Goal: Use online tool/utility: Utilize a website feature to perform a specific function

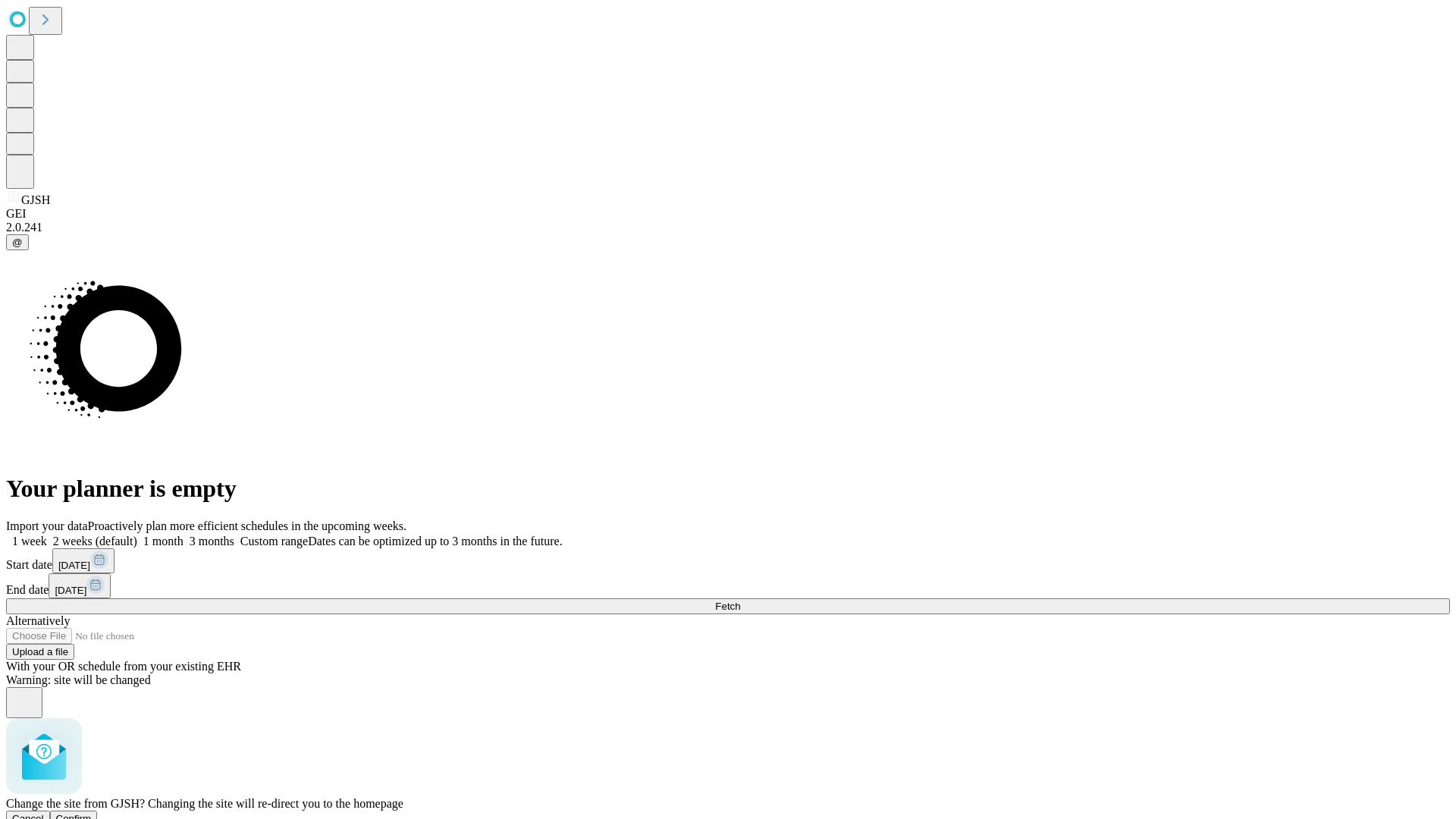
click at [92, 813] on span "Confirm" at bounding box center [74, 818] width 35 height 11
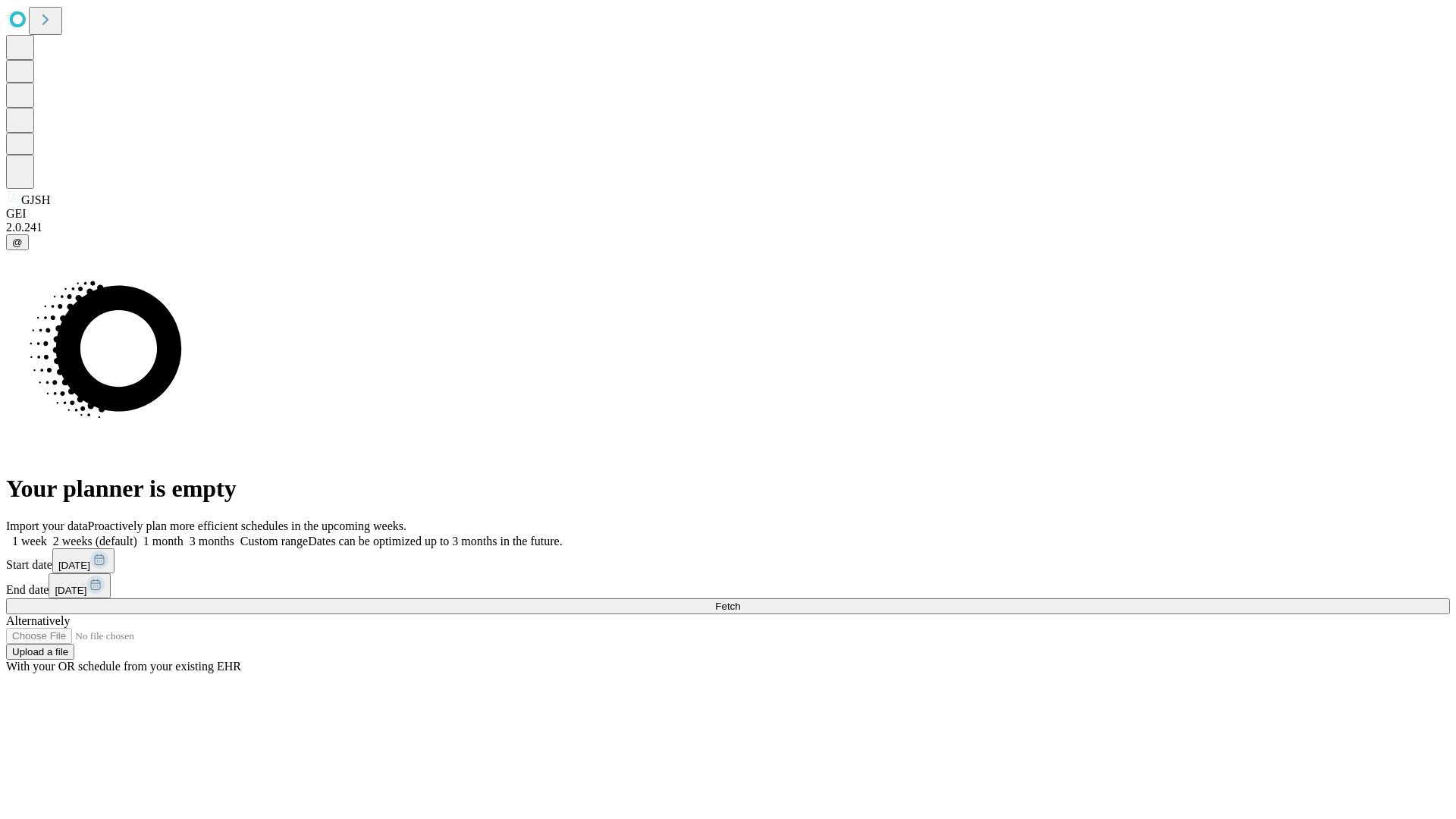
click at [183, 535] on label "1 month" at bounding box center [160, 541] width 47 height 13
click at [740, 601] on span "Fetch" at bounding box center [727, 606] width 25 height 11
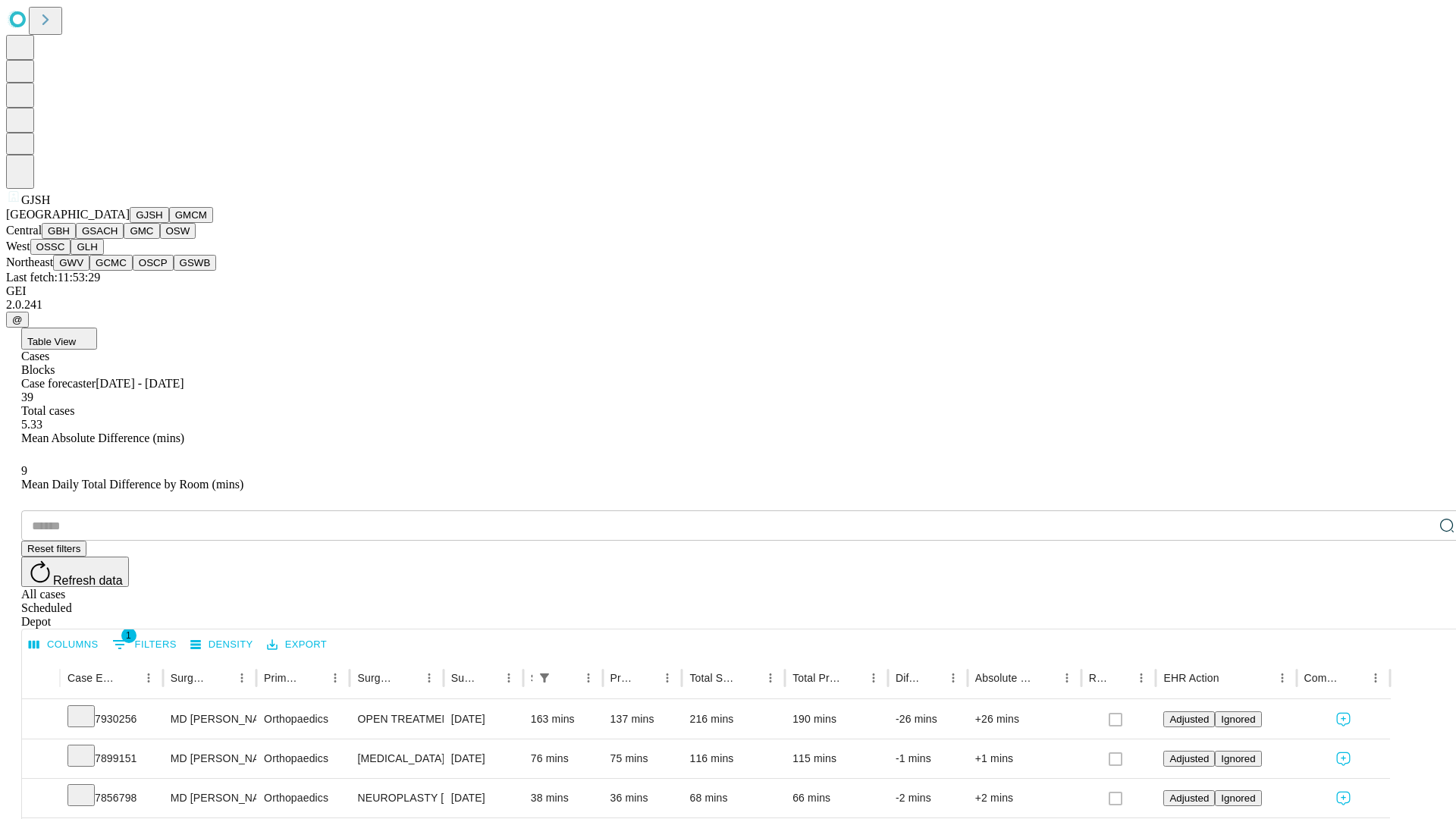
click at [169, 223] on button "GMCM" at bounding box center [191, 215] width 44 height 16
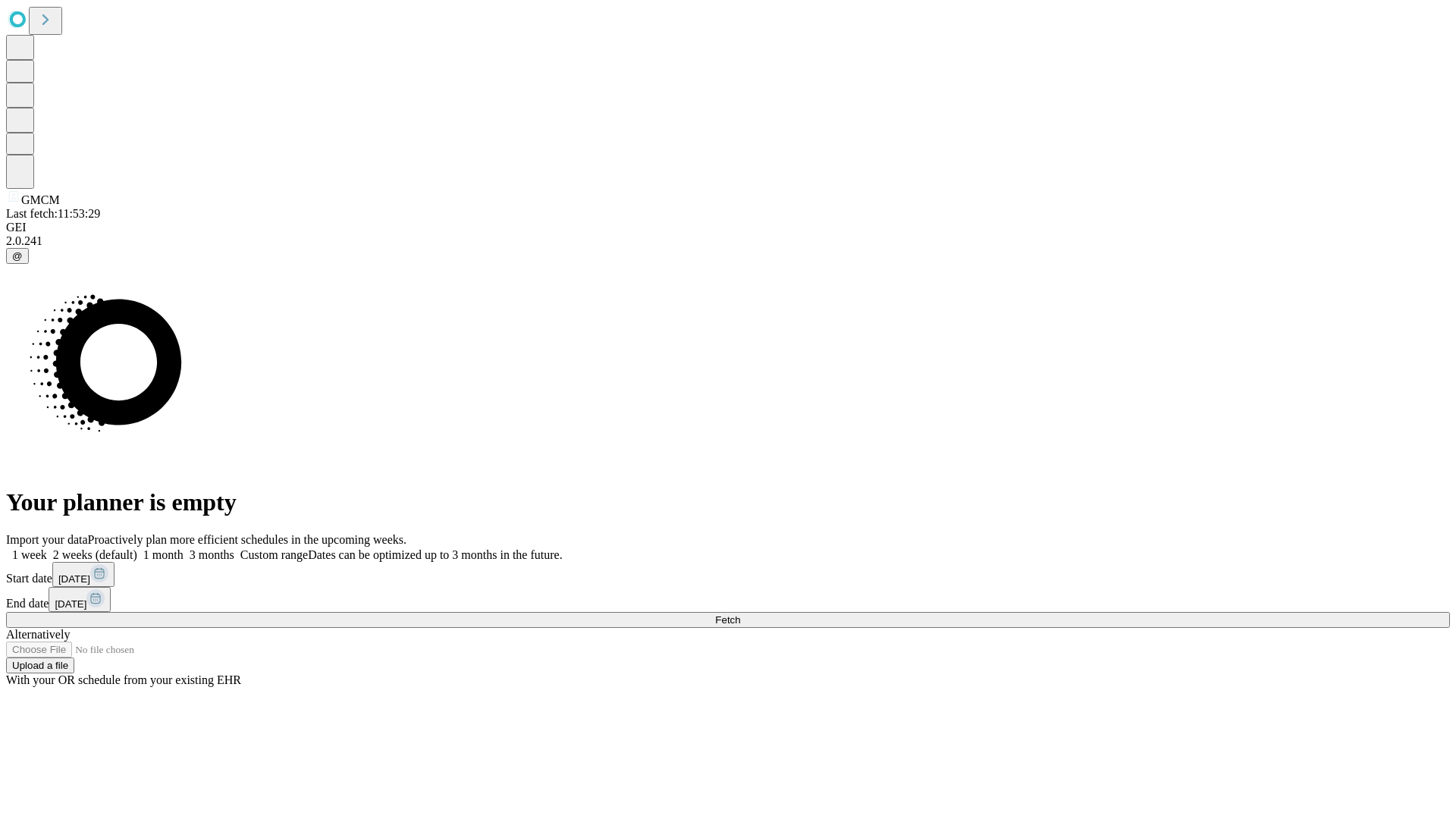
click at [183, 549] on label "1 month" at bounding box center [160, 555] width 47 height 13
click at [740, 615] on span "Fetch" at bounding box center [727, 620] width 25 height 11
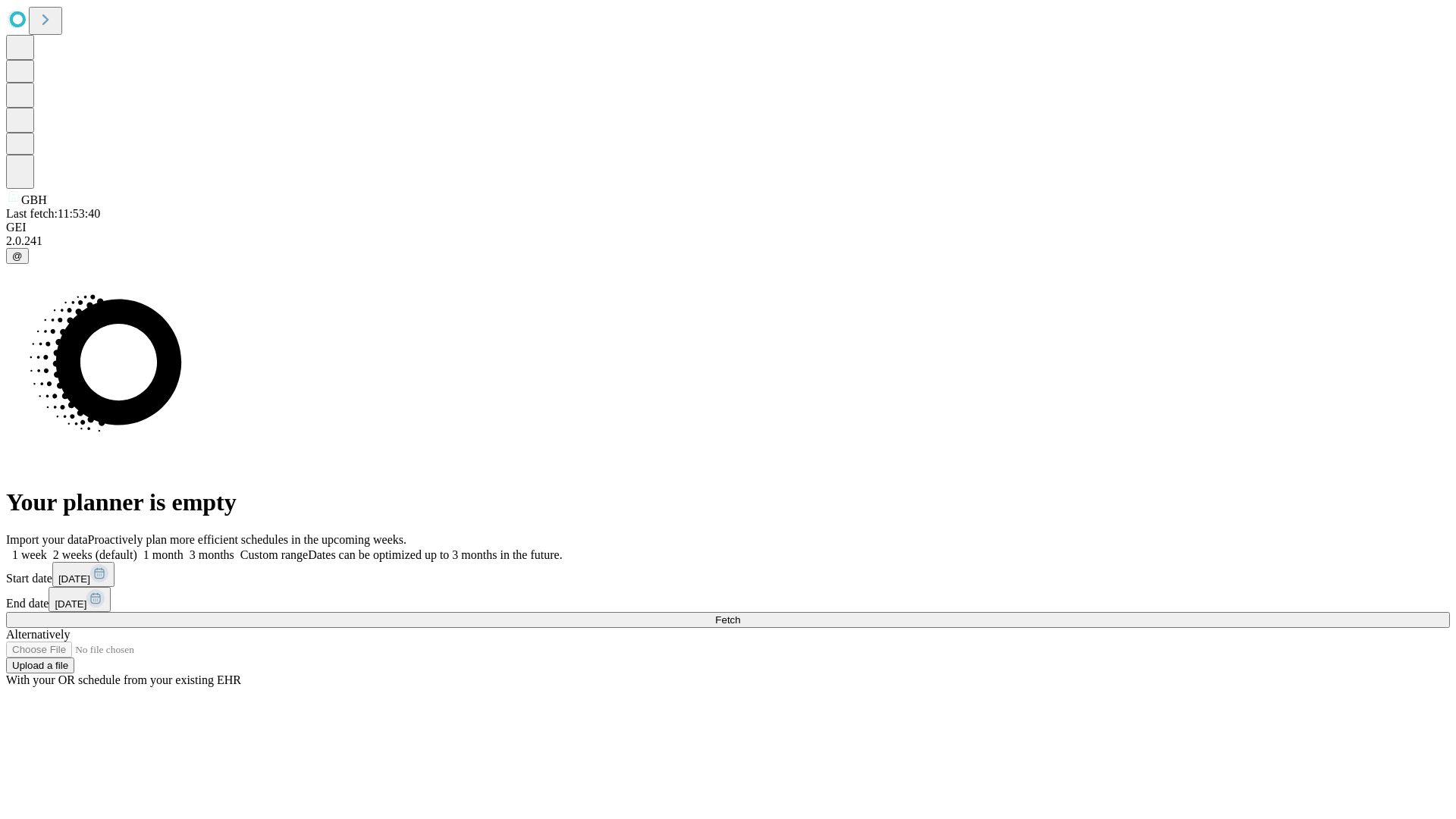
click at [183, 549] on label "1 month" at bounding box center [160, 555] width 47 height 13
click at [740, 615] on span "Fetch" at bounding box center [727, 620] width 25 height 11
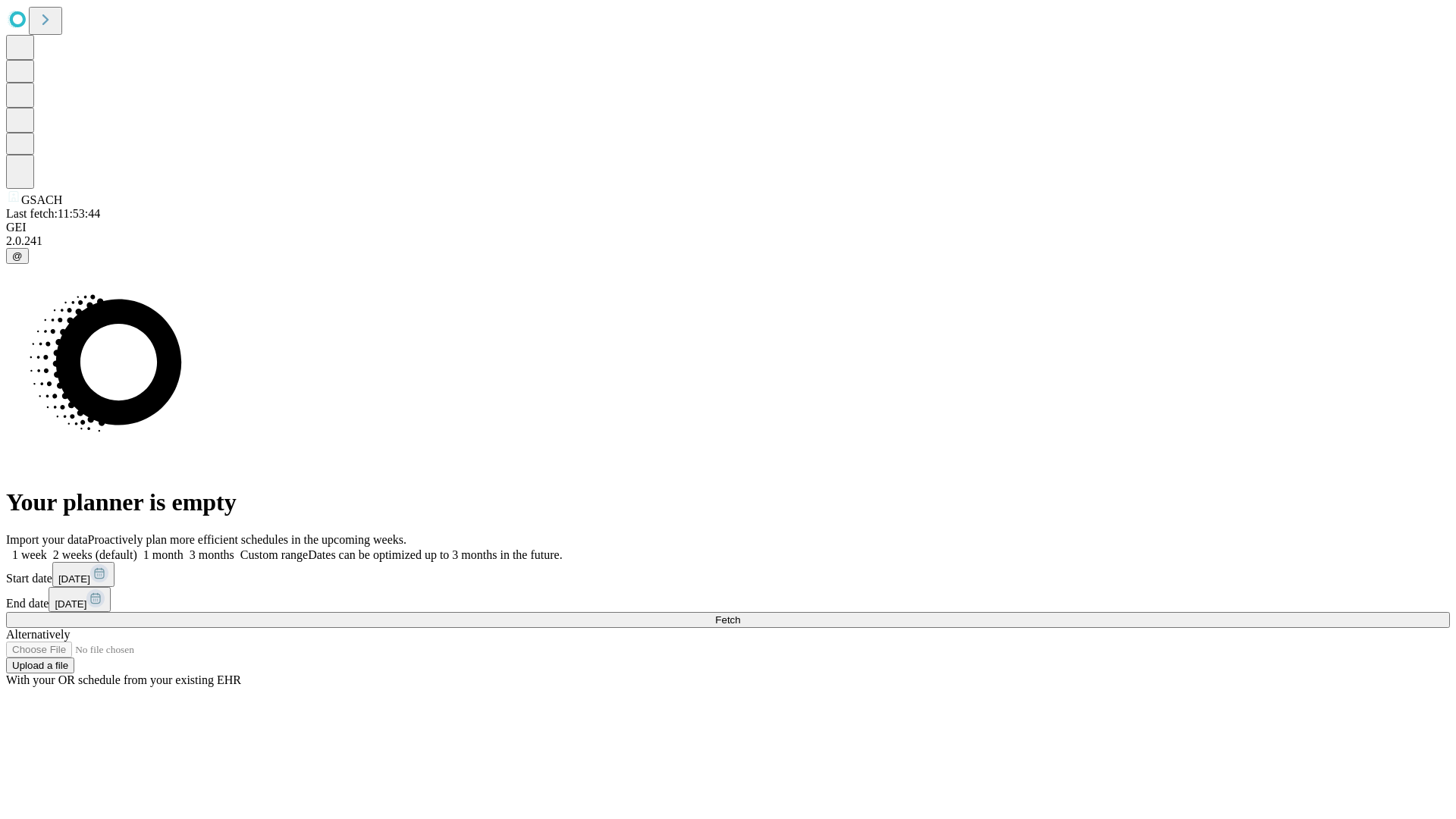
click at [183, 549] on label "1 month" at bounding box center [160, 555] width 47 height 13
click at [740, 615] on span "Fetch" at bounding box center [727, 620] width 25 height 11
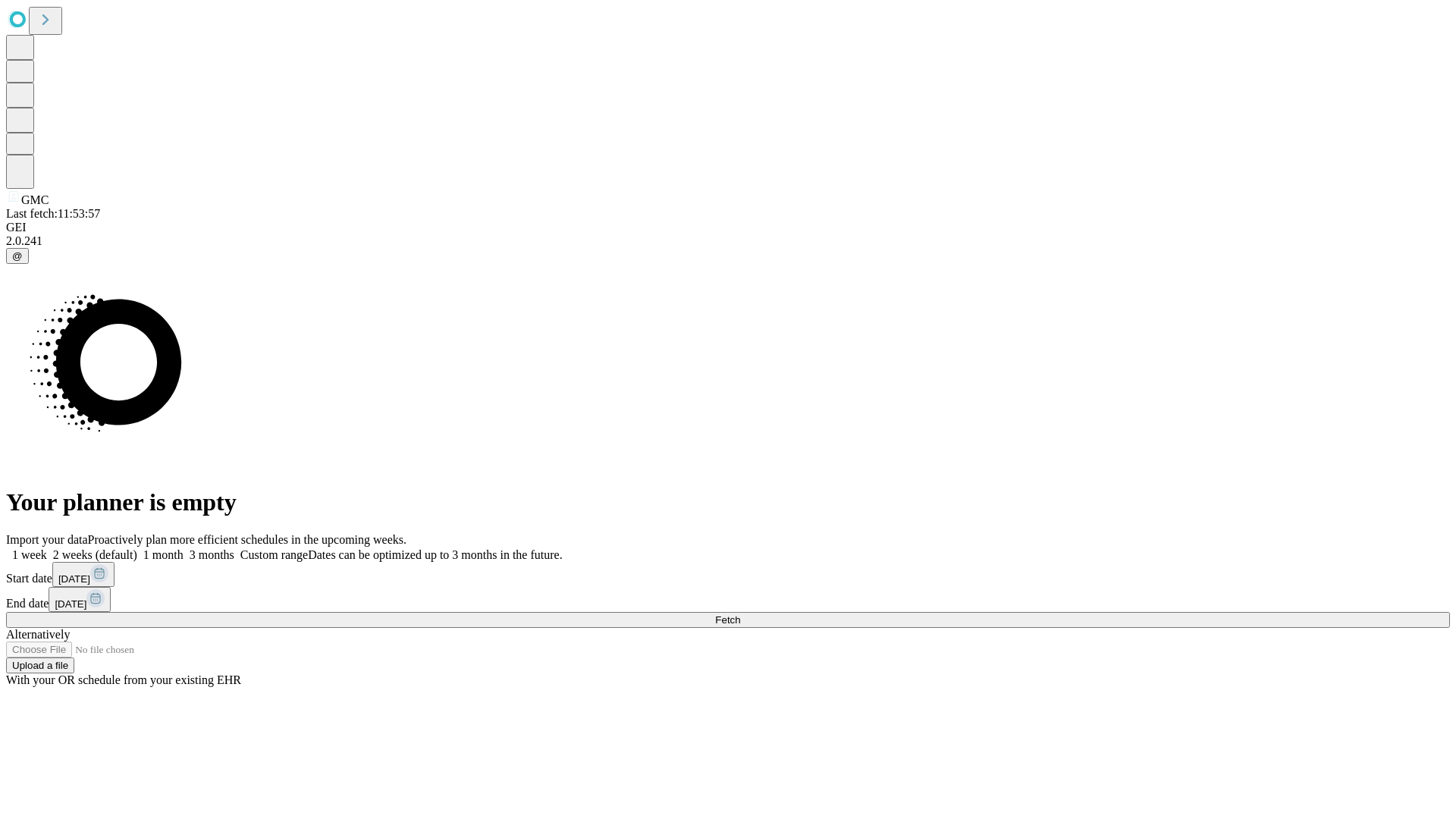
click at [183, 549] on label "1 month" at bounding box center [160, 555] width 47 height 13
click at [740, 615] on span "Fetch" at bounding box center [727, 620] width 25 height 11
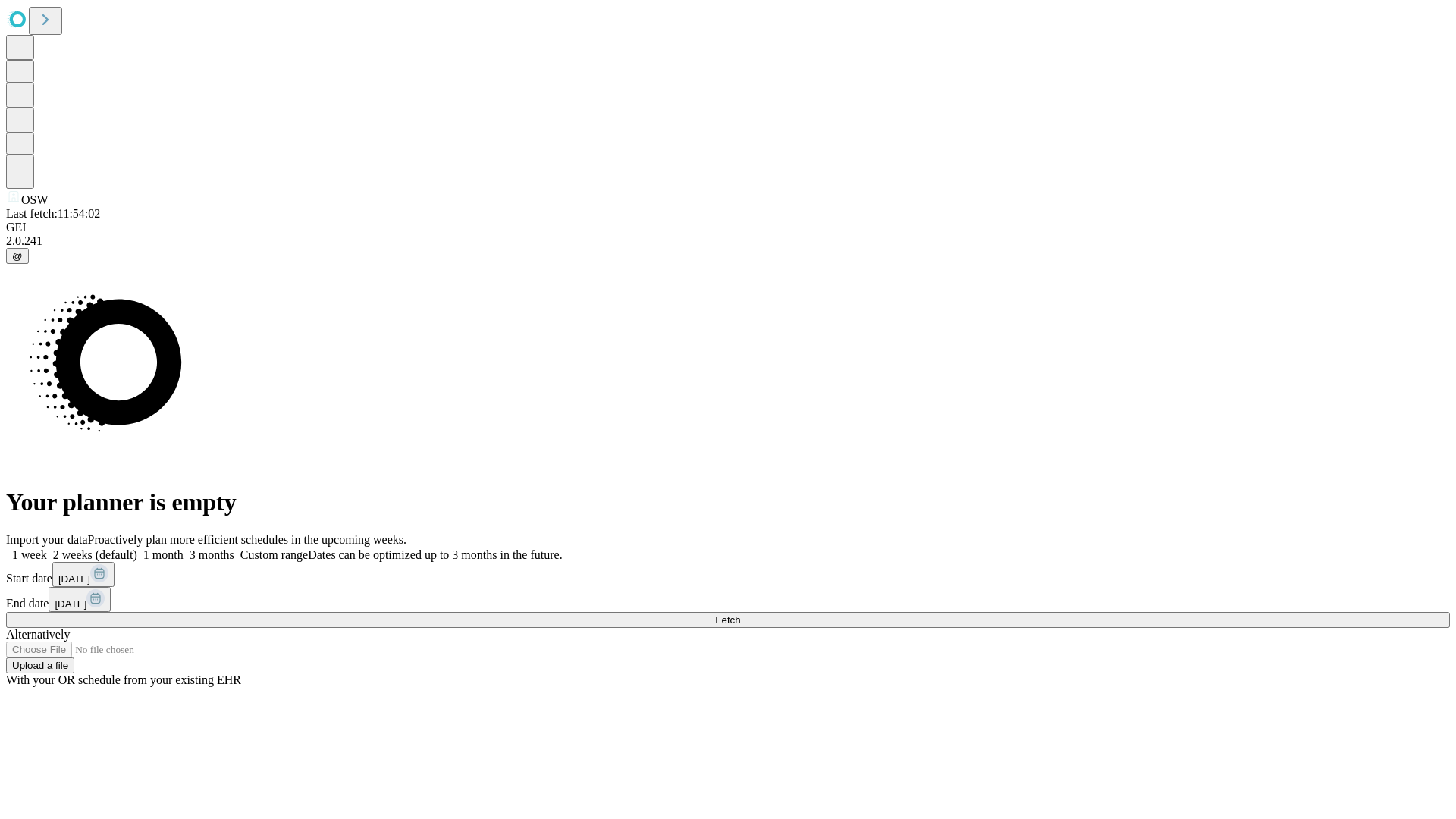
click at [183, 549] on label "1 month" at bounding box center [160, 555] width 47 height 13
click at [740, 615] on span "Fetch" at bounding box center [727, 620] width 25 height 11
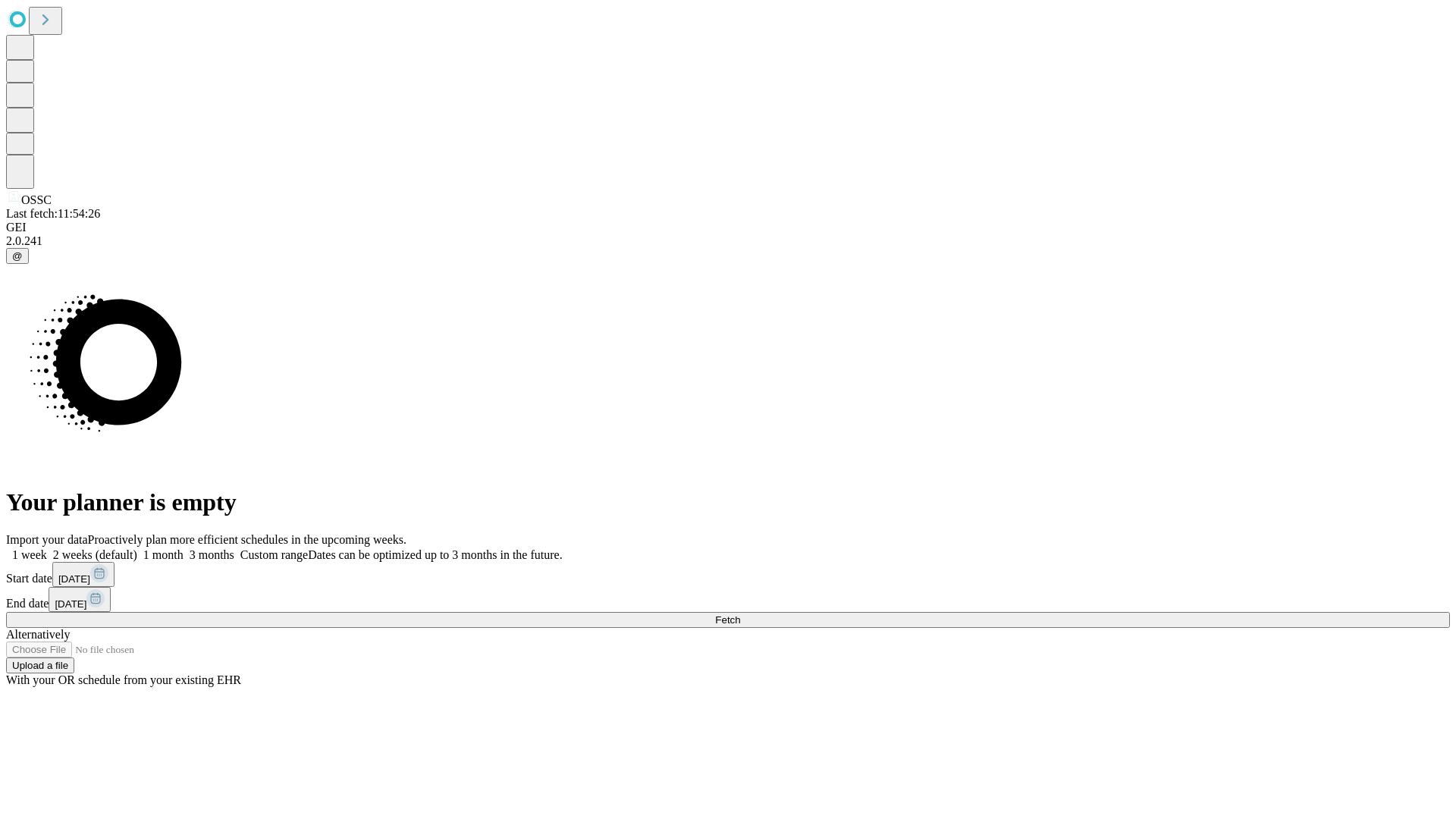
click at [183, 549] on label "1 month" at bounding box center [160, 555] width 47 height 13
click at [740, 615] on span "Fetch" at bounding box center [727, 620] width 25 height 11
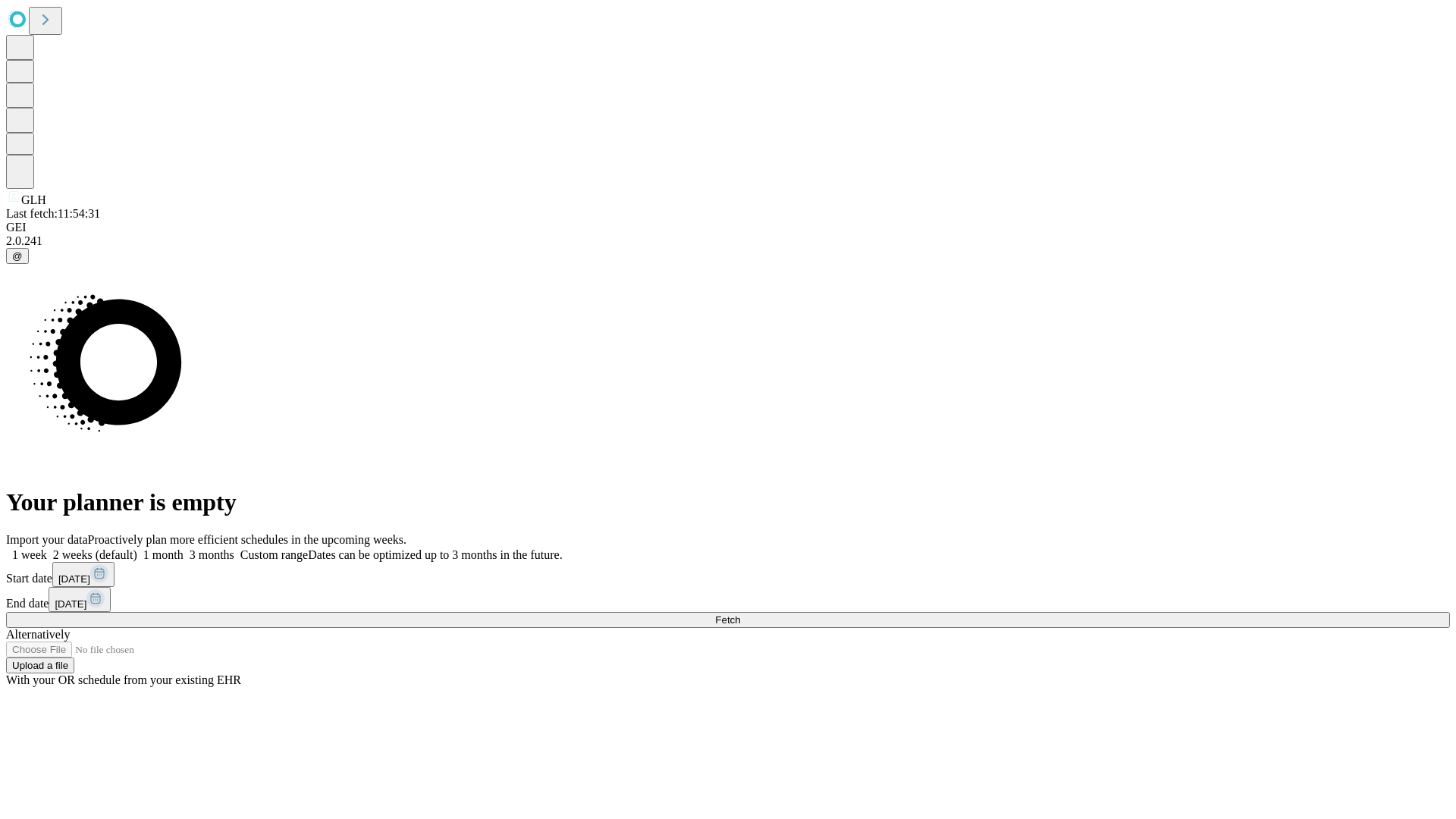
click at [183, 549] on label "1 month" at bounding box center [160, 555] width 47 height 13
click at [740, 615] on span "Fetch" at bounding box center [727, 620] width 25 height 11
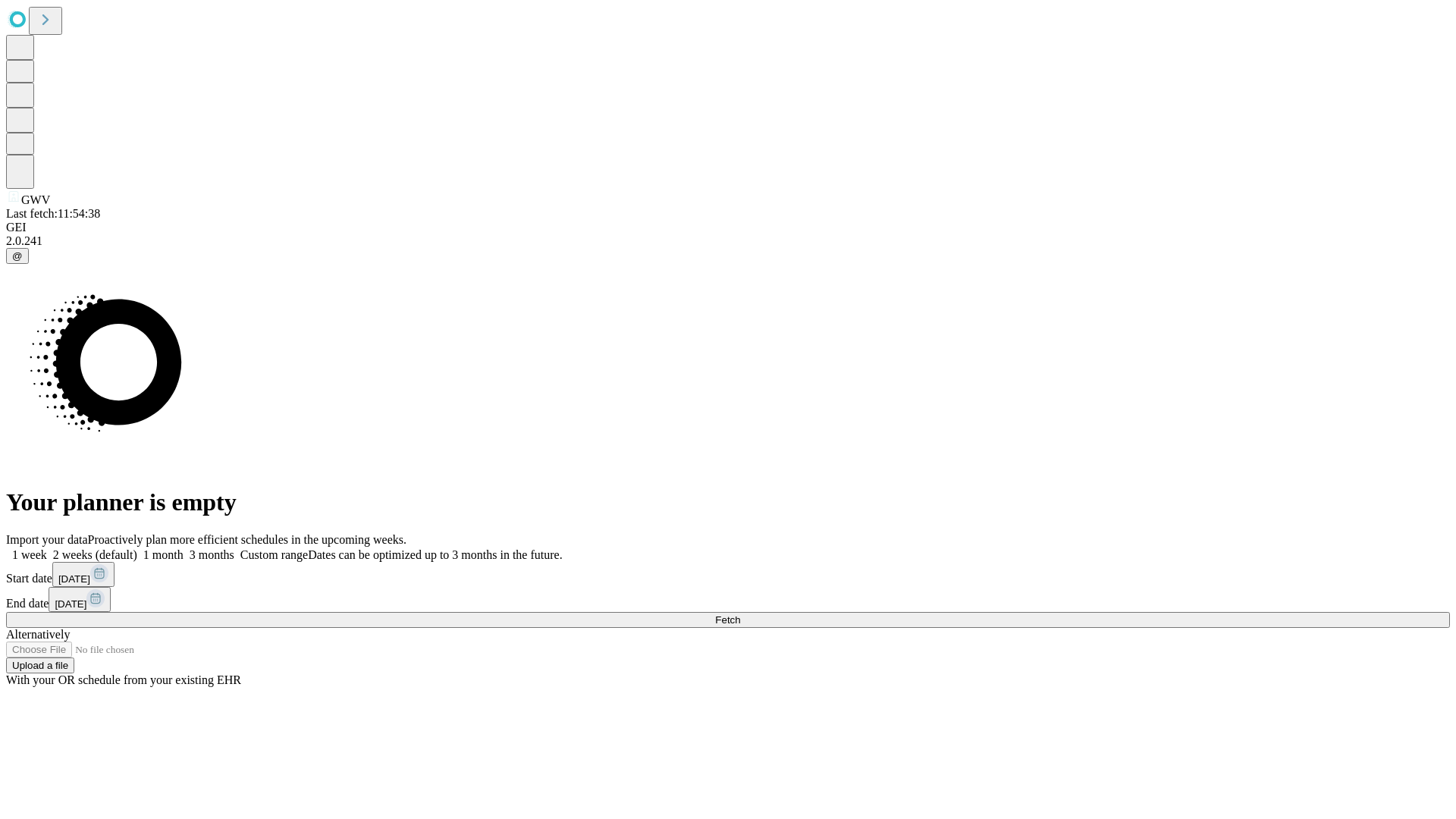
click at [183, 549] on label "1 month" at bounding box center [160, 555] width 47 height 13
click at [740, 615] on span "Fetch" at bounding box center [727, 620] width 25 height 11
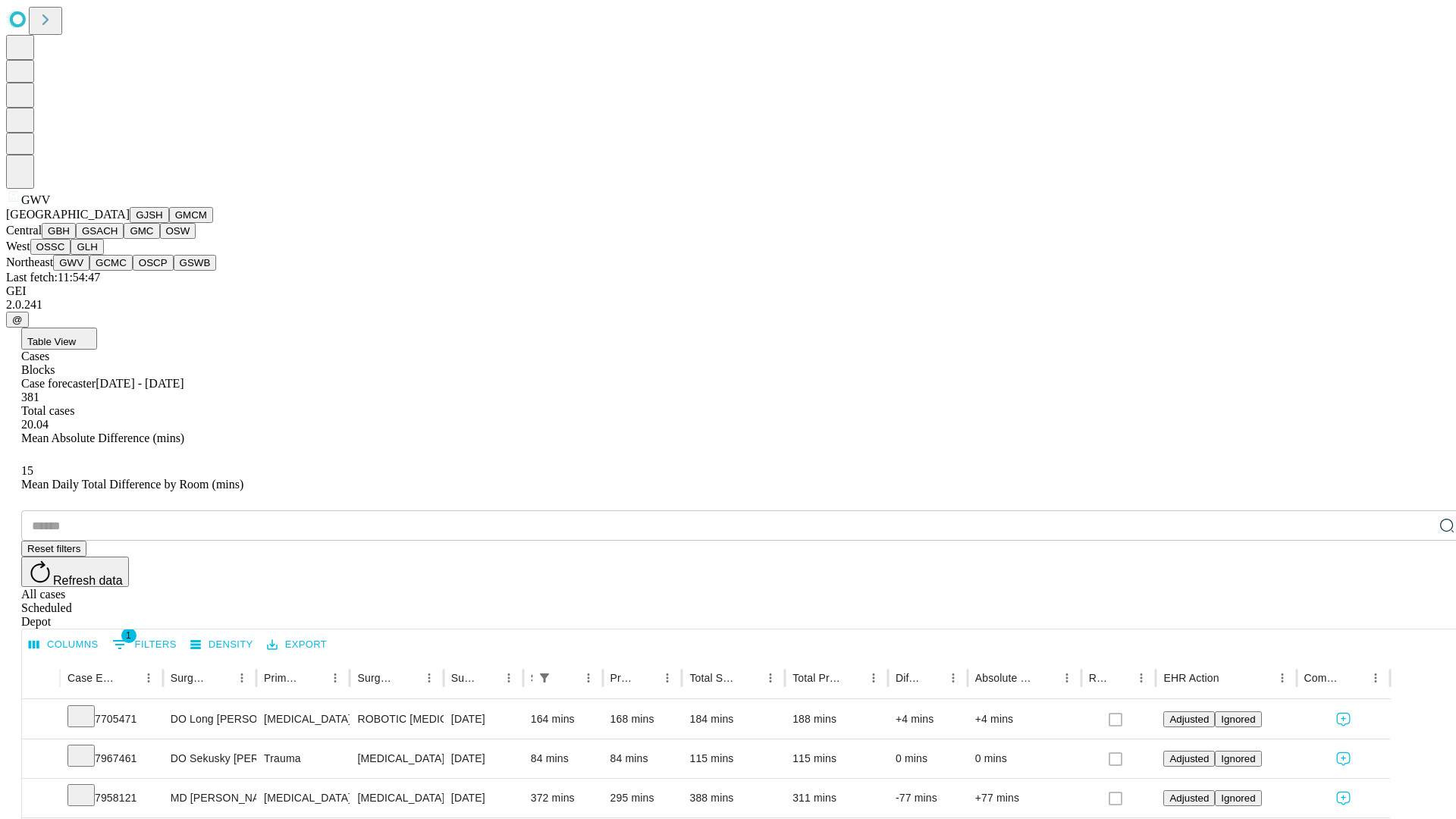
click at [118, 271] on button "GCMC" at bounding box center [111, 262] width 43 height 16
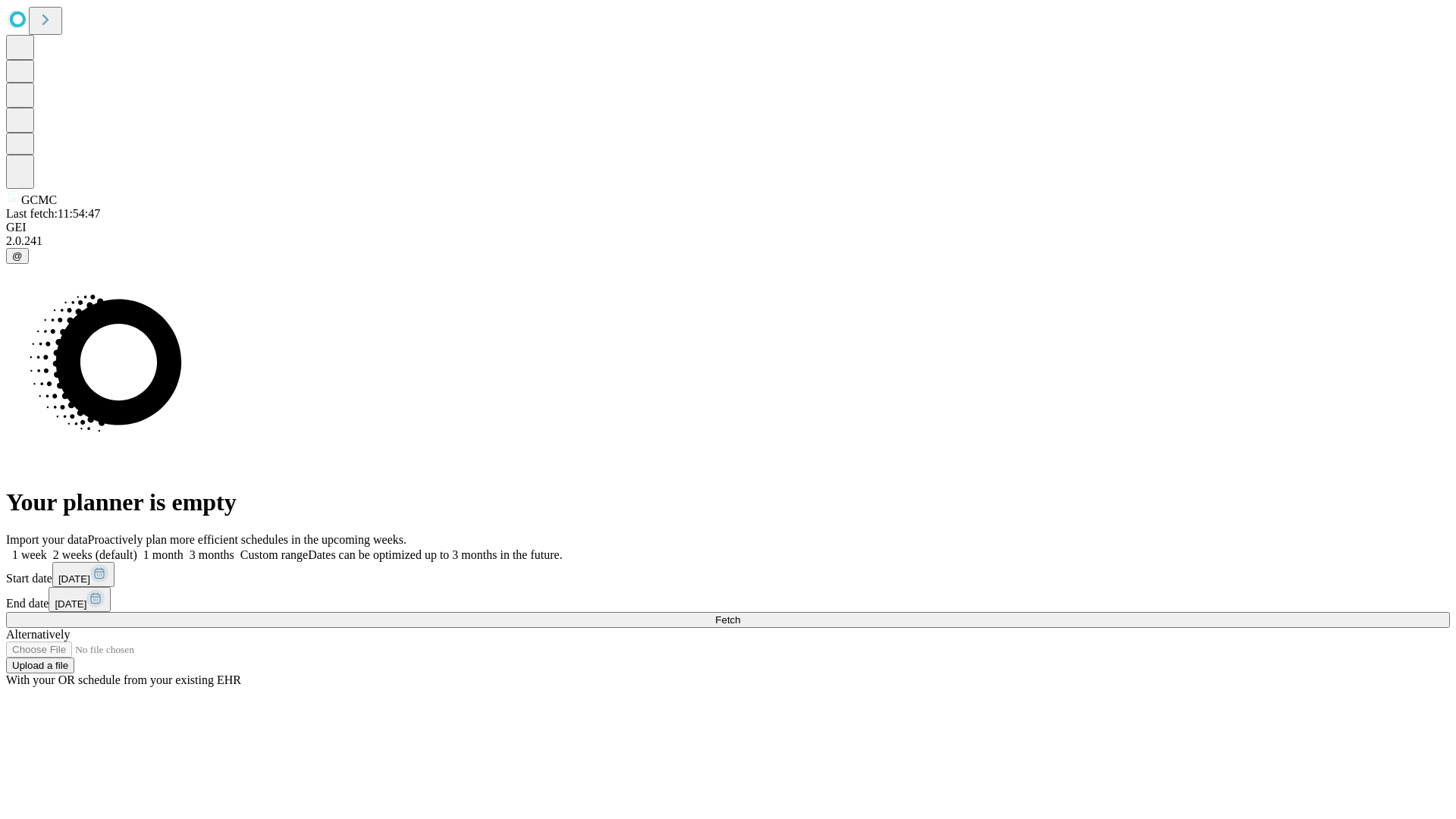
click at [183, 549] on label "1 month" at bounding box center [160, 555] width 47 height 13
click at [740, 615] on span "Fetch" at bounding box center [727, 620] width 25 height 11
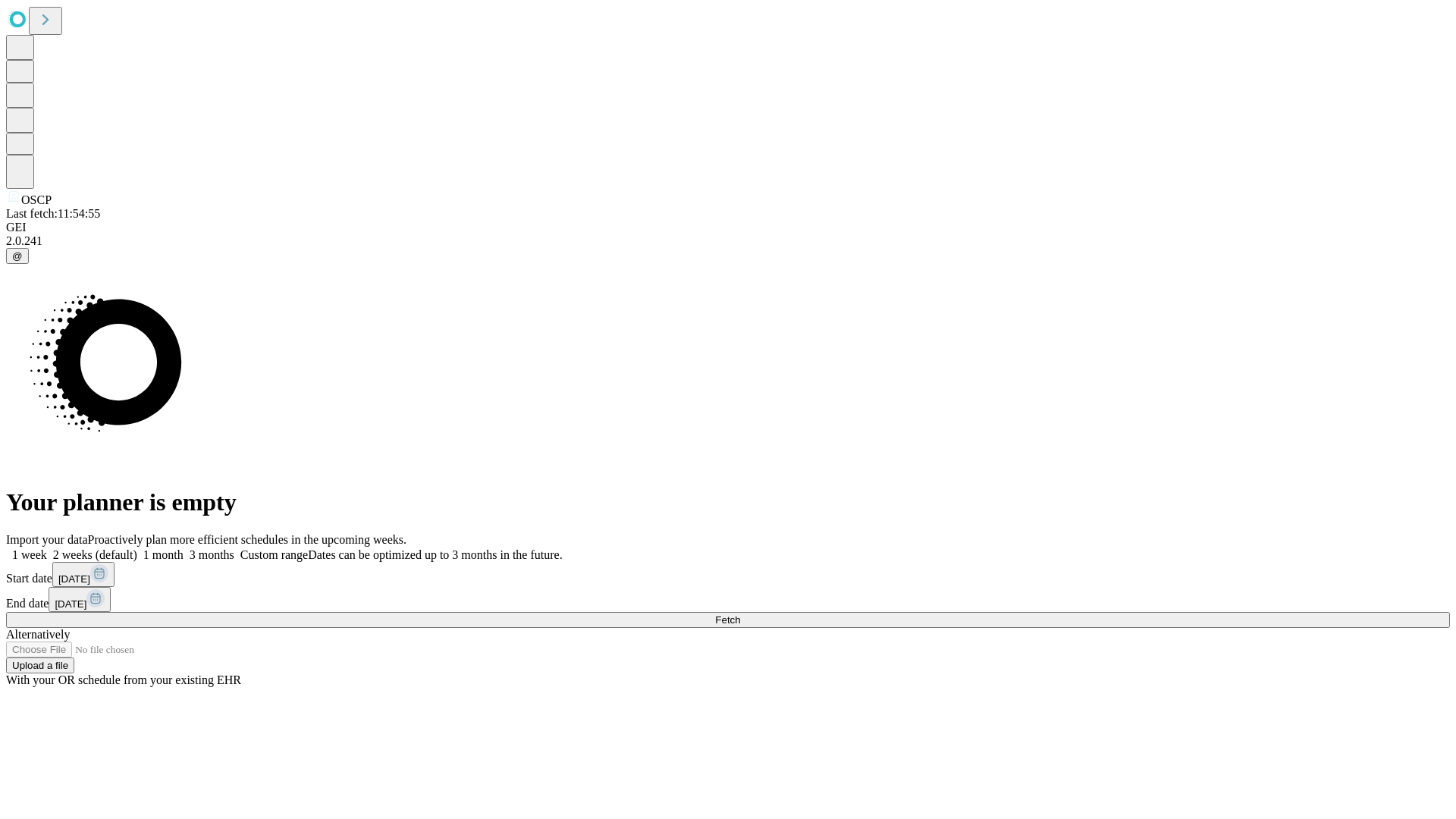
click at [183, 549] on label "1 month" at bounding box center [160, 555] width 47 height 13
click at [740, 615] on span "Fetch" at bounding box center [727, 620] width 25 height 11
